Goal: Information Seeking & Learning: Check status

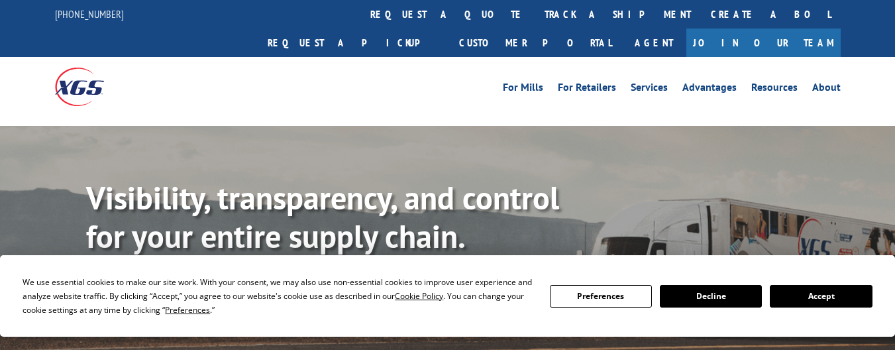
click at [814, 293] on button "Accept" at bounding box center [821, 296] width 102 height 23
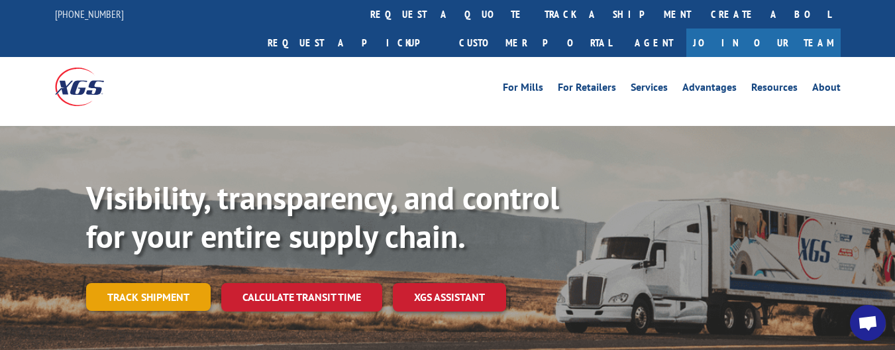
click at [109, 283] on link "Track shipment" at bounding box center [148, 297] width 125 height 28
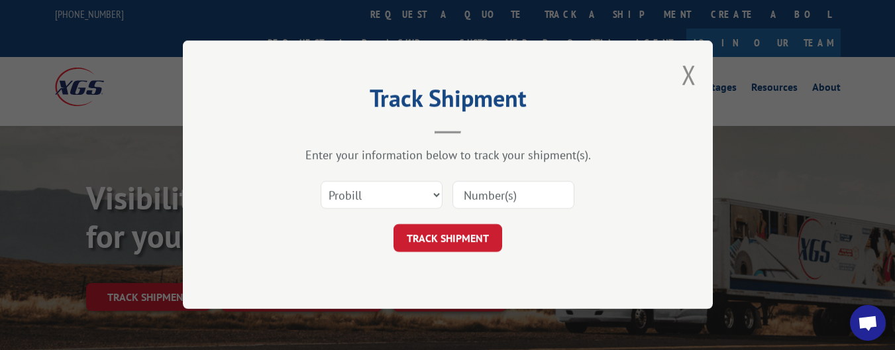
click at [493, 205] on input at bounding box center [513, 195] width 122 height 28
click at [495, 194] on input at bounding box center [513, 195] width 122 height 28
click at [353, 70] on div "Track Shipment Enter your information below to track your shipment(s). Select c…" at bounding box center [448, 174] width 530 height 268
click at [488, 189] on input at bounding box center [513, 195] width 122 height 28
paste input "17257582"
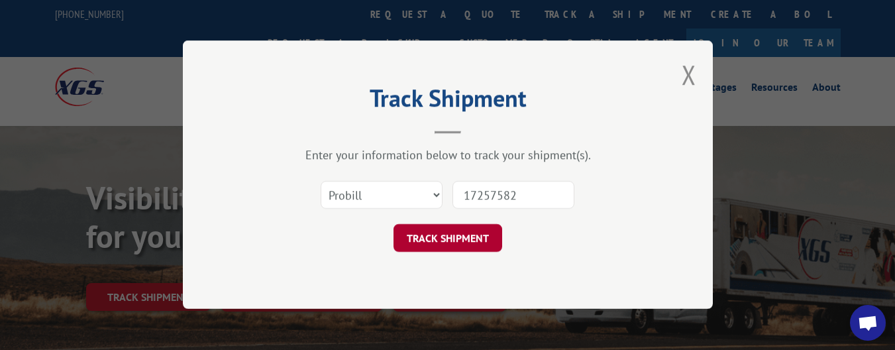
type input "17257582"
click at [475, 228] on button "TRACK SHIPMENT" at bounding box center [447, 239] width 109 height 28
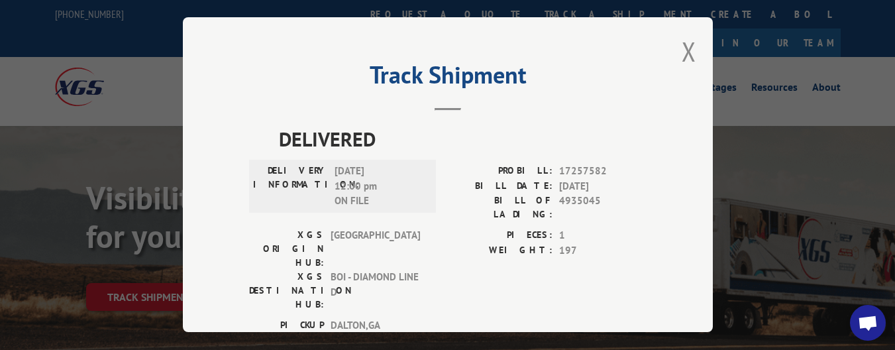
click at [301, 67] on h2 "Track Shipment" at bounding box center [447, 78] width 397 height 25
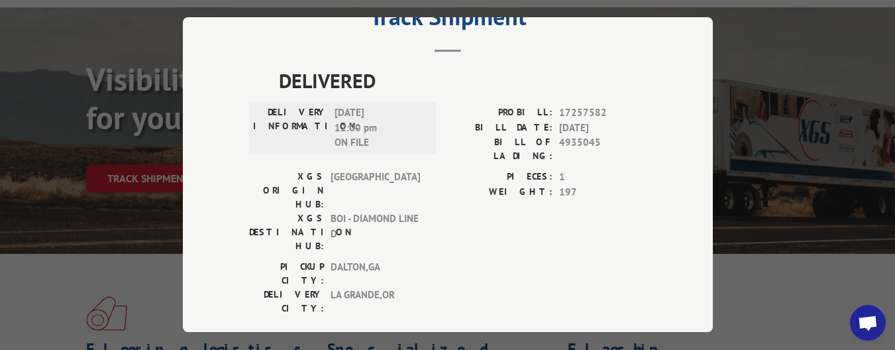
scroll to position [132, 0]
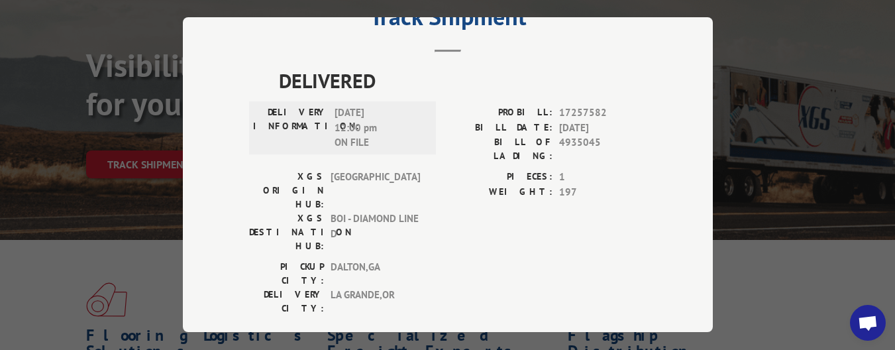
click at [188, 23] on div "Track Shipment DELIVERED DELIVERY INFORMATION: [DATE] 12:00 pm ON FILE PROBILL:…" at bounding box center [448, 174] width 530 height 315
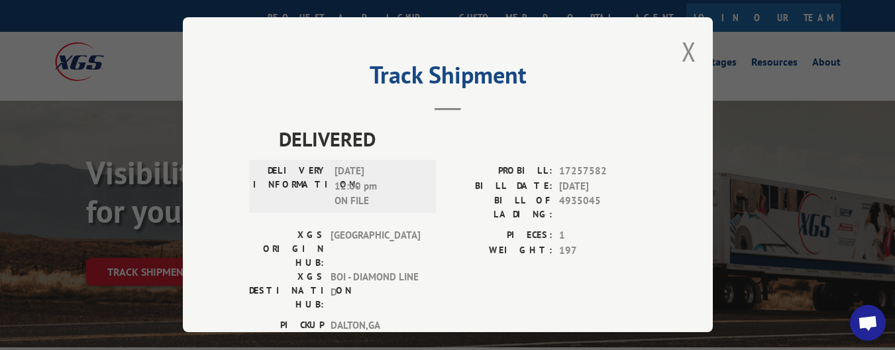
scroll to position [0, 0]
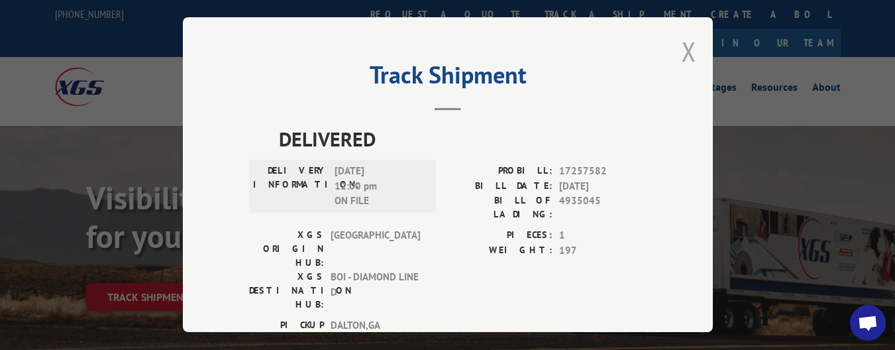
click at [681, 49] on button "Close modal" at bounding box center [688, 51] width 15 height 35
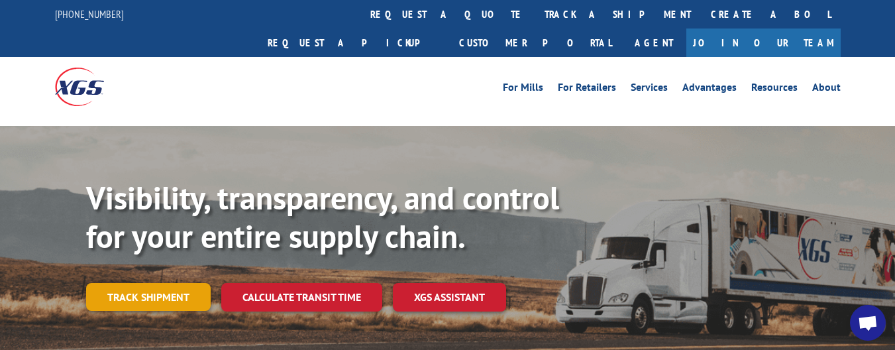
click at [177, 283] on link "Track shipment" at bounding box center [148, 297] width 125 height 28
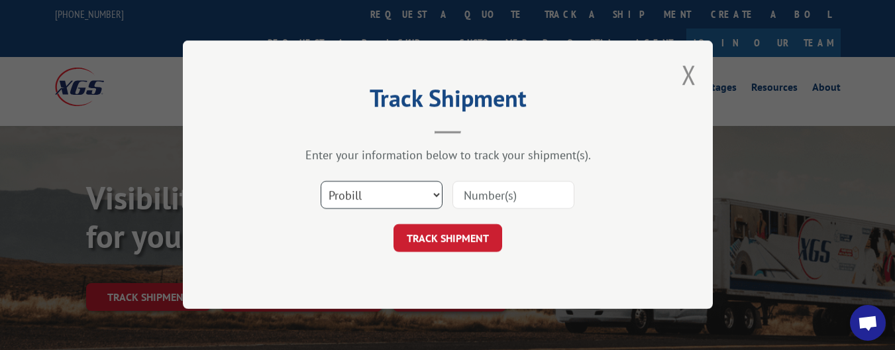
click at [430, 193] on select "Select category... Probill BOL PO" at bounding box center [382, 195] width 122 height 28
select select "po"
click at [321, 181] on select "Select category... Probill BOL PO" at bounding box center [382, 195] width 122 height 28
click at [488, 201] on input at bounding box center [513, 195] width 122 height 28
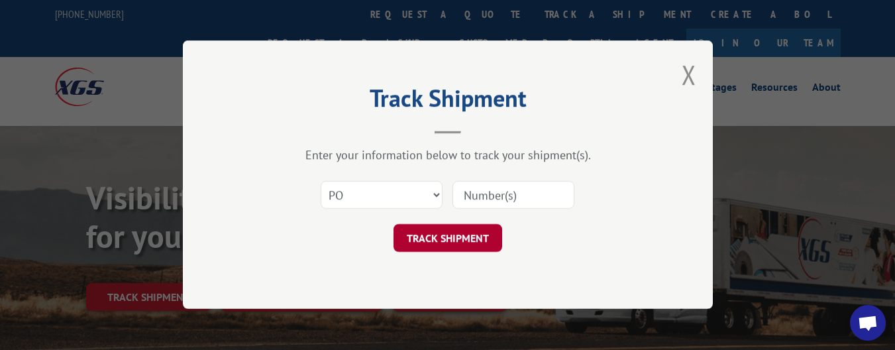
paste input "08867908"
type input "08867908"
click at [452, 244] on button "TRACK SHIPMENT" at bounding box center [447, 239] width 109 height 28
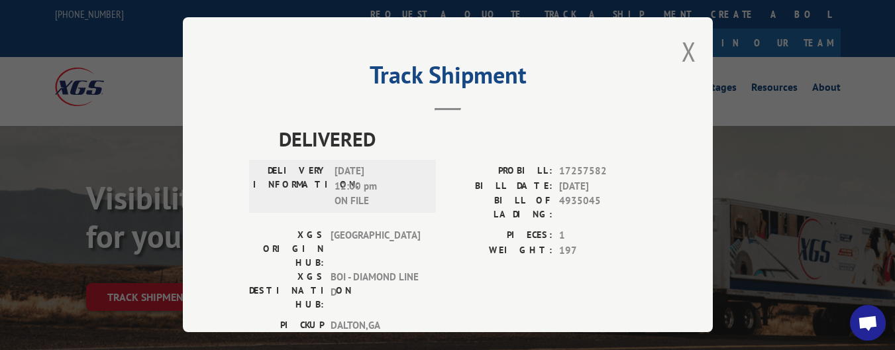
click at [696, 51] on div "Track Shipment DELIVERED DELIVERY INFORMATION: [DATE] 12:00 pm ON FILE PROBILL:…" at bounding box center [448, 174] width 530 height 315
drag, startPoint x: 675, startPoint y: 46, endPoint x: 668, endPoint y: 88, distance: 43.0
click at [676, 46] on div "Track Shipment DELIVERED DELIVERY INFORMATION: [DATE] 12:00 pm ON FILE PROBILL:…" at bounding box center [448, 174] width 530 height 315
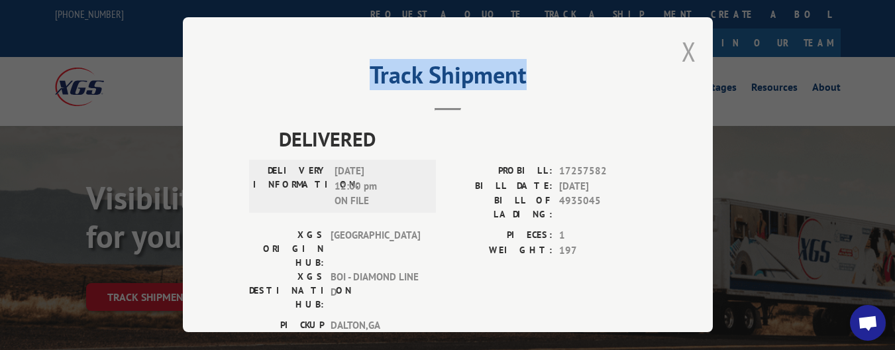
click at [685, 50] on button "Close modal" at bounding box center [688, 51] width 15 height 35
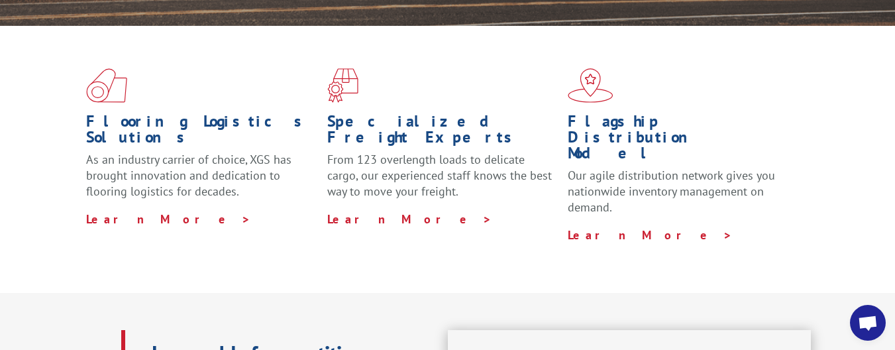
scroll to position [397, 0]
